Goal: Information Seeking & Learning: Learn about a topic

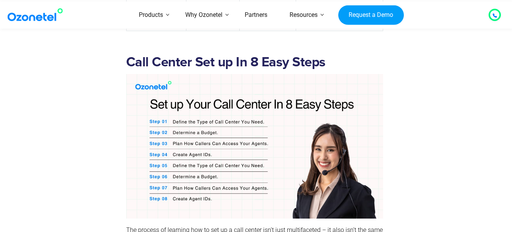
scroll to position [788, 0]
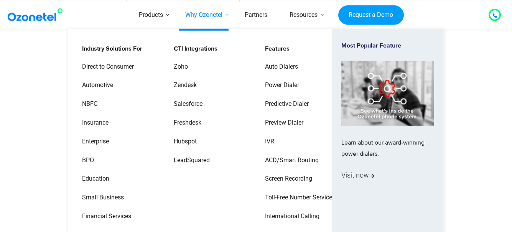
click at [220, 11] on link "Why Ozonetel" at bounding box center [203, 15] width 59 height 27
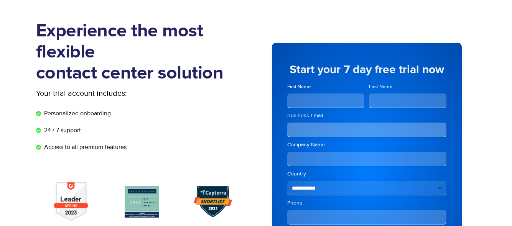
scroll to position [35, 0]
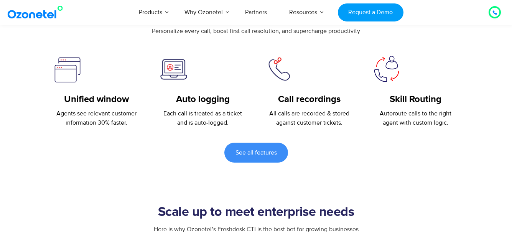
scroll to position [328, 0]
drag, startPoint x: 106, startPoint y: 47, endPoint x: 129, endPoint y: 104, distance: 61.4
click at [129, 104] on div "Unified window Agents see relevant customer information 30% faster." at bounding box center [96, 91] width 107 height 73
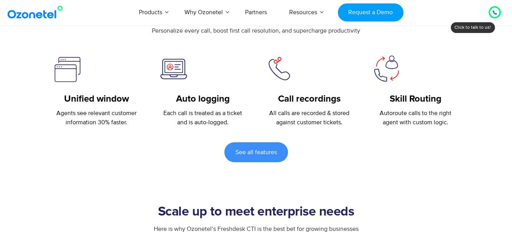
click at [287, 109] on p "All calls are recorded & stored against customer tickets." at bounding box center [310, 118] width 88 height 18
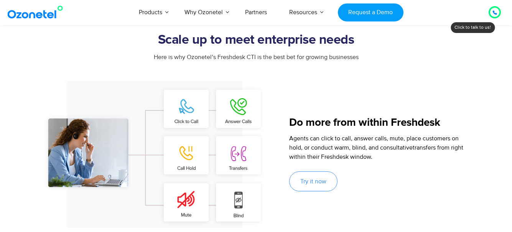
scroll to position [501, 0]
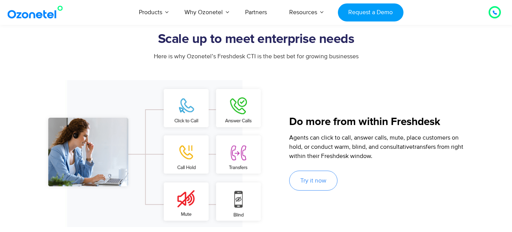
click at [243, 105] on img at bounding box center [154, 153] width 223 height 147
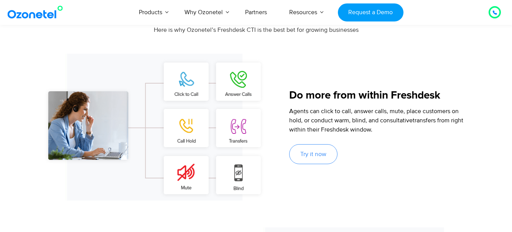
scroll to position [528, 0]
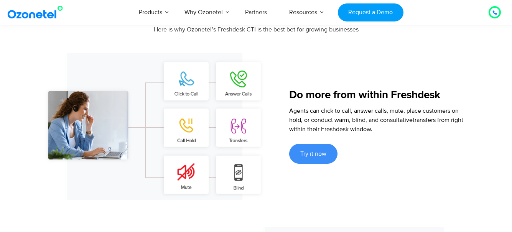
click at [319, 151] on span "Try it now" at bounding box center [314, 154] width 26 height 6
